Goal: Task Accomplishment & Management: Manage account settings

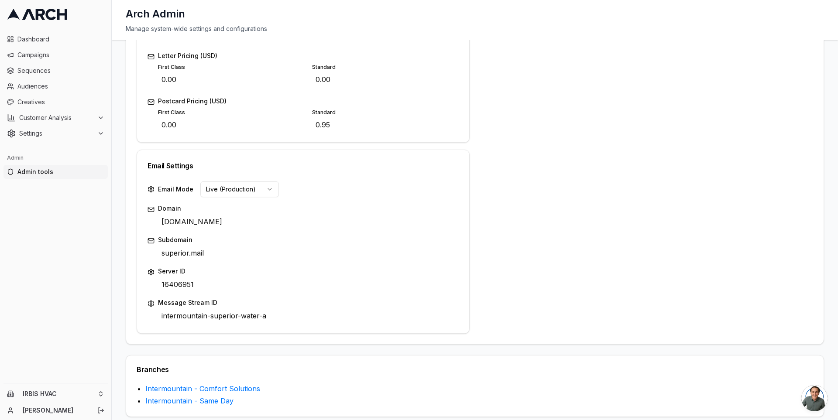
scroll to position [395, 0]
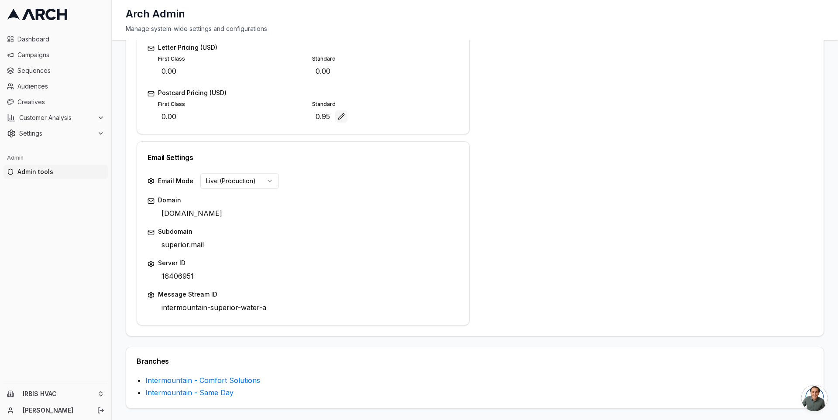
click at [340, 116] on button "Edit" at bounding box center [341, 116] width 12 height 12
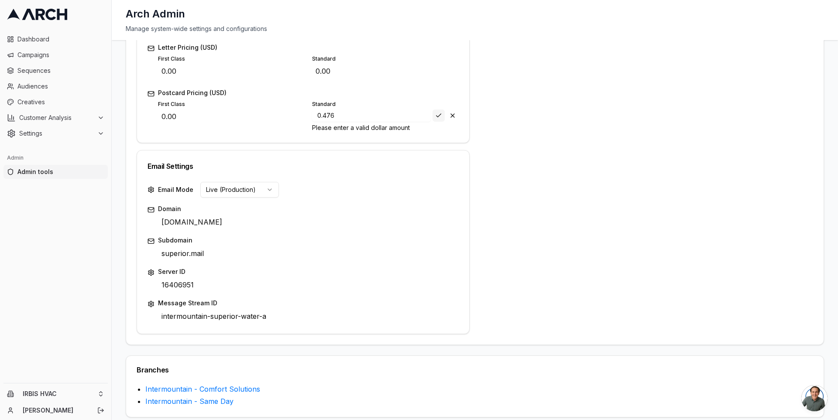
click at [438, 115] on button "Save" at bounding box center [439, 116] width 12 height 12
click at [362, 114] on input "0.476" at bounding box center [371, 116] width 119 height 12
click at [435, 113] on button "Save" at bounding box center [439, 116] width 12 height 12
click at [389, 114] on input "0.476" at bounding box center [371, 116] width 119 height 12
type input "0.48"
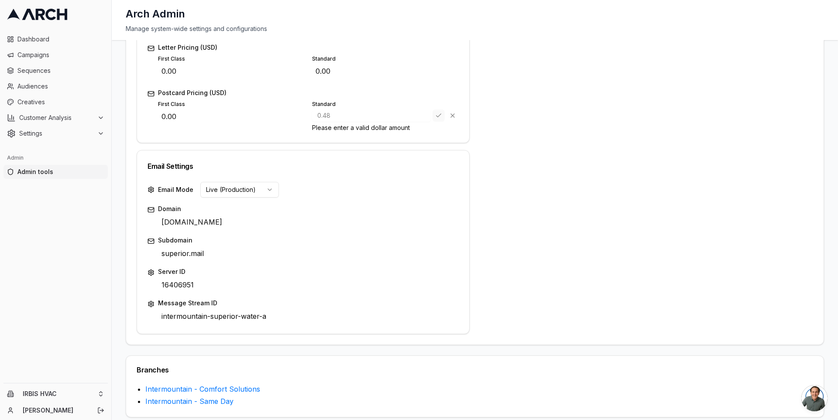
click at [436, 117] on div "Save Cancel" at bounding box center [446, 116] width 26 height 12
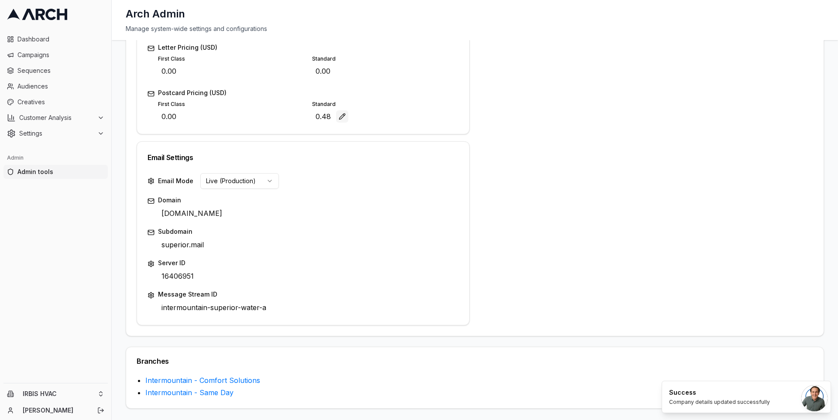
click at [343, 119] on button "Edit" at bounding box center [342, 116] width 12 height 12
click at [186, 117] on button "Edit" at bounding box center [188, 116] width 12 height 12
click at [194, 116] on input "0.00" at bounding box center [217, 116] width 119 height 13
type input "0.55"
click at [282, 114] on div "Save Cancel" at bounding box center [292, 116] width 26 height 12
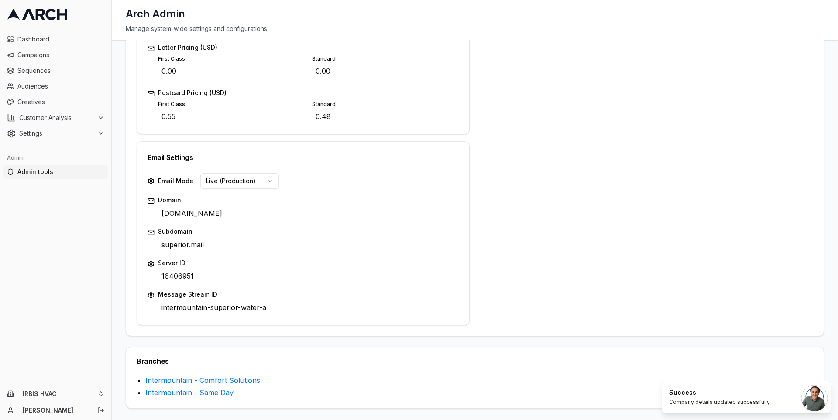
click at [286, 129] on div "Letter Pricing (USD) First Class 0.00 Edit Standard 0.00 Edit Postcard Pricing …" at bounding box center [303, 88] width 332 height 91
click at [246, 379] on link "Intermountain - Comfort Solutions" at bounding box center [202, 380] width 115 height 9
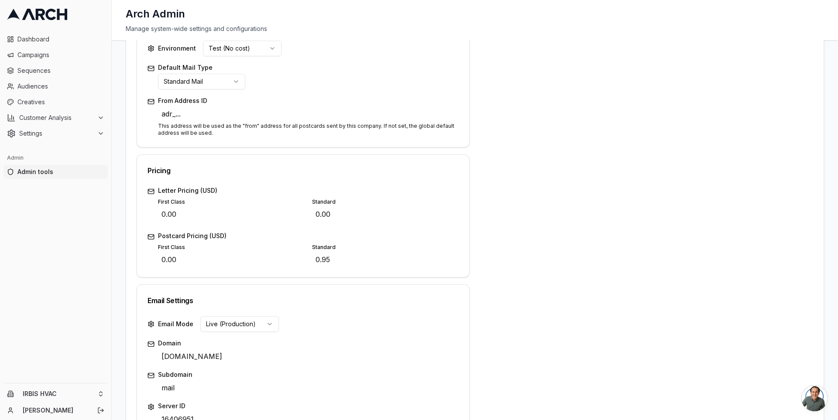
scroll to position [254, 0]
click at [343, 258] on button "Edit" at bounding box center [341, 258] width 12 height 12
click at [335, 258] on input "0.95" at bounding box center [371, 257] width 119 height 13
type input "0.48"
click at [436, 258] on div "Save Cancel" at bounding box center [446, 257] width 26 height 12
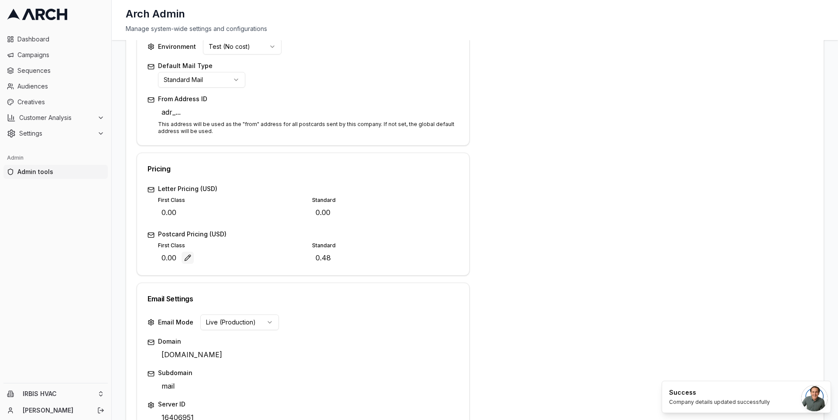
click at [190, 260] on button "Edit" at bounding box center [188, 258] width 12 height 12
click at [184, 258] on input "0.00" at bounding box center [217, 257] width 119 height 13
type input "0.55"
click at [282, 257] on div "Save Cancel" at bounding box center [292, 257] width 26 height 12
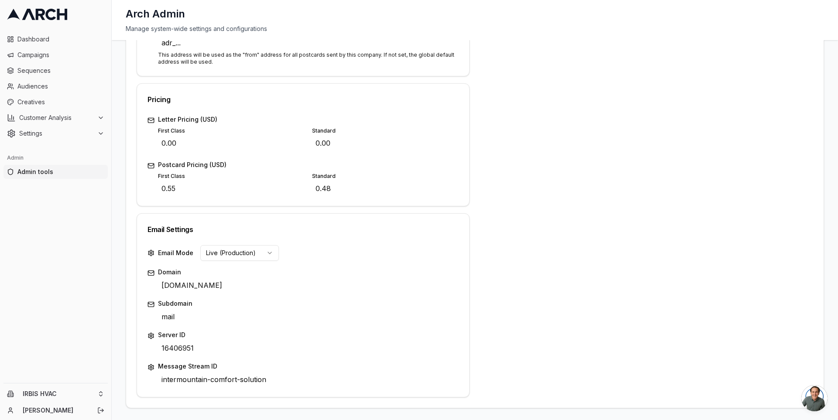
click at [54, 20] on icon at bounding box center [37, 14] width 60 height 11
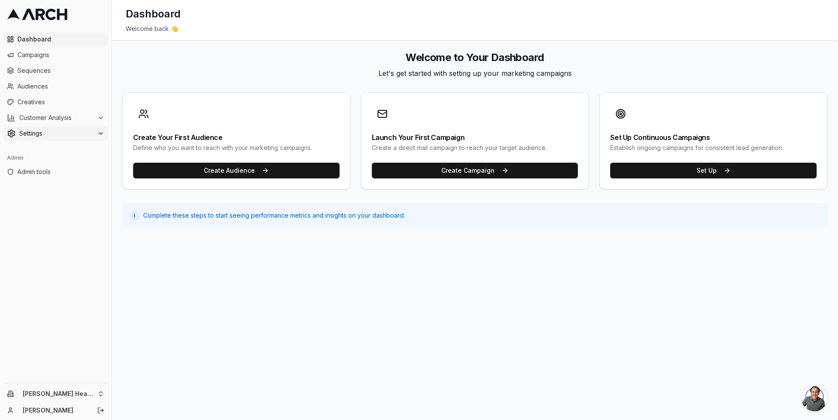
click at [90, 128] on button "Settings" at bounding box center [55, 134] width 104 height 14
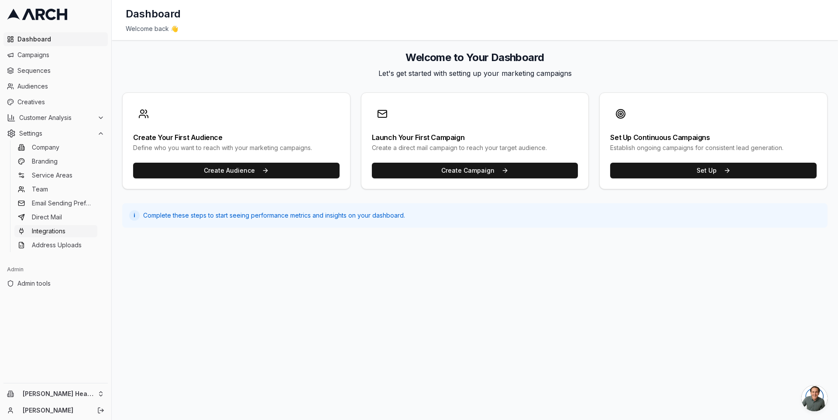
click at [72, 229] on link "Integrations" at bounding box center [55, 231] width 83 height 12
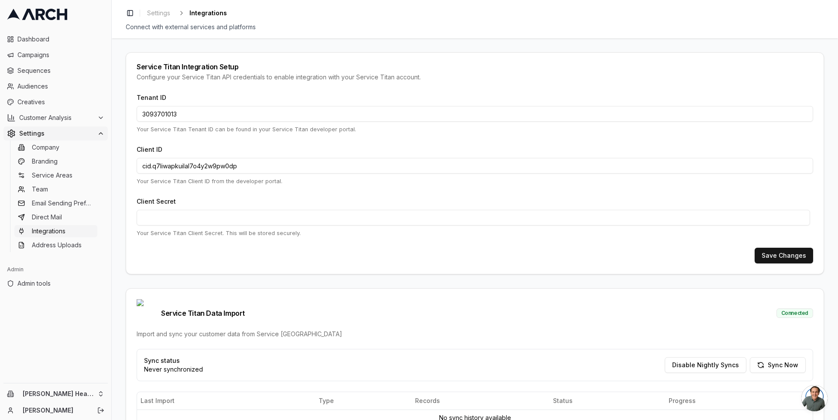
click at [117, 146] on div "Service Titan Integration Setup Configure your Service Titan API credentials to…" at bounding box center [475, 229] width 726 height 382
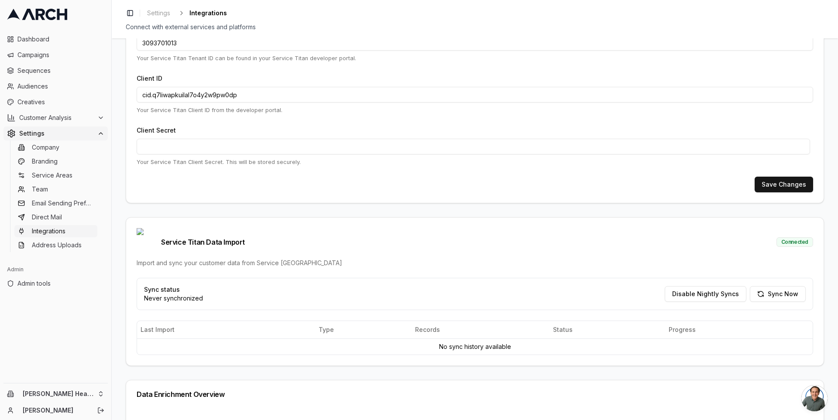
scroll to position [81, 0]
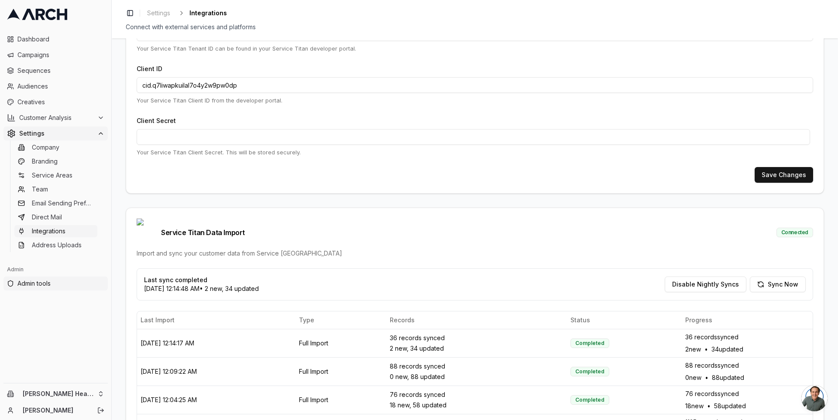
click at [60, 282] on span "Admin tools" at bounding box center [60, 283] width 87 height 9
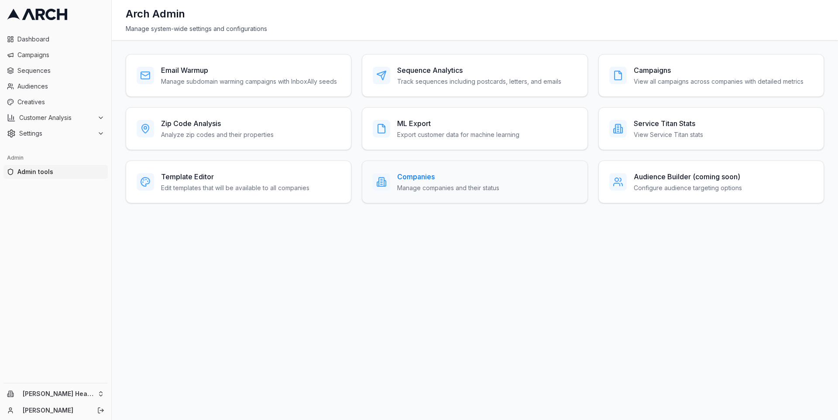
click at [415, 175] on h3 "Companies" at bounding box center [448, 177] width 102 height 10
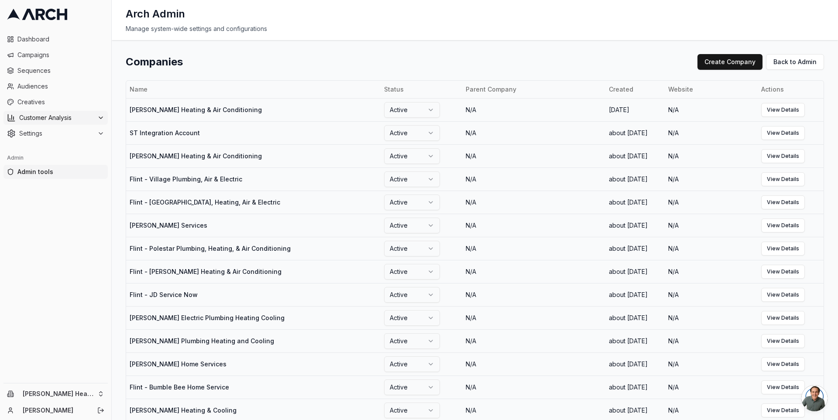
click at [86, 117] on span "Customer Analysis" at bounding box center [56, 117] width 75 height 9
click at [73, 135] on link "Overview" at bounding box center [55, 132] width 83 height 12
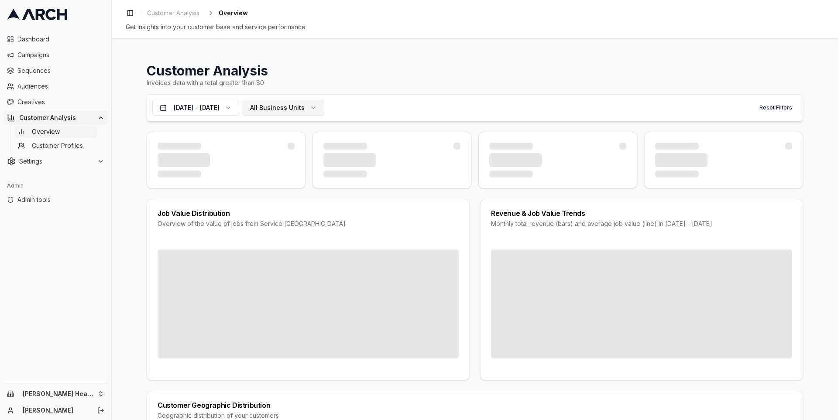
click at [305, 110] on span "All Business Units" at bounding box center [277, 107] width 55 height 9
